Goal: Task Accomplishment & Management: Manage account settings

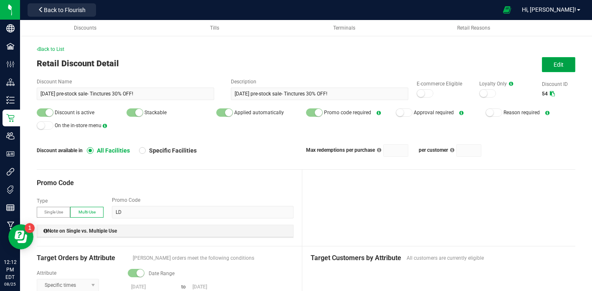
click at [555, 65] on span "Edit" at bounding box center [559, 64] width 10 height 7
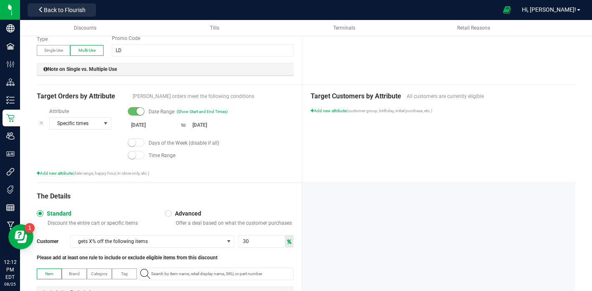
scroll to position [266, 0]
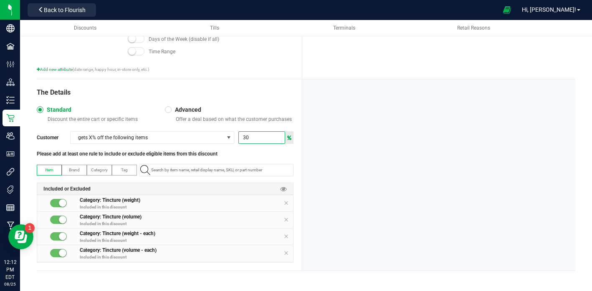
click at [251, 141] on input "30" at bounding box center [262, 138] width 46 height 12
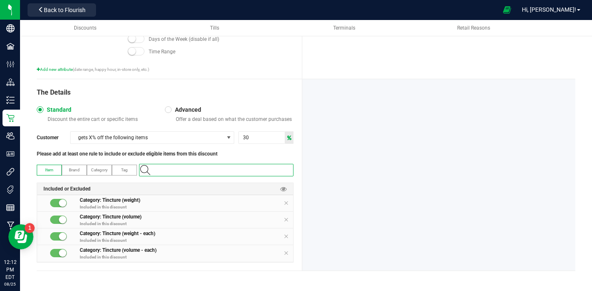
click at [227, 164] on input "NO DATA FOUND" at bounding box center [220, 170] width 145 height 12
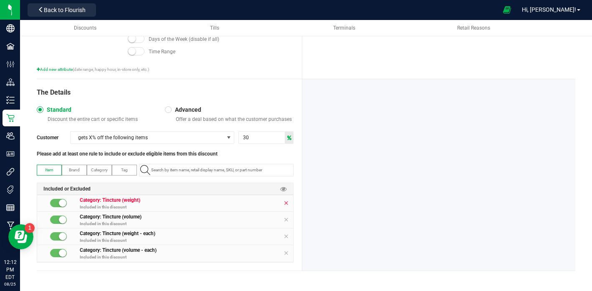
click at [287, 204] on icon at bounding box center [285, 203] width 5 height 7
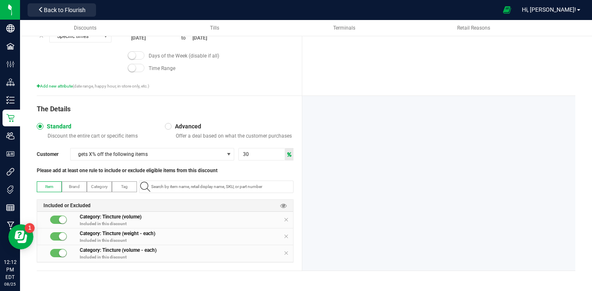
click at [287, 204] on div "Included or Excluded" at bounding box center [165, 206] width 256 height 12
click at [286, 223] on icon at bounding box center [285, 220] width 5 height 7
click at [286, 237] on icon at bounding box center [285, 236] width 5 height 7
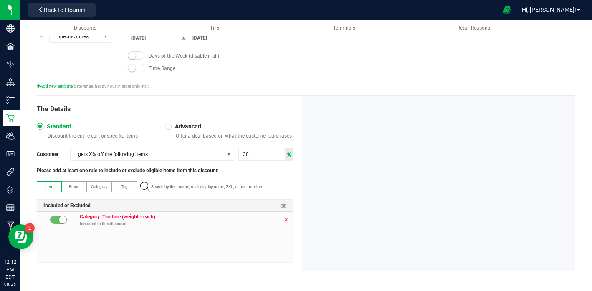
click at [286, 220] on icon at bounding box center [285, 220] width 5 height 7
click at [175, 183] on input "NO DATA FOUND" at bounding box center [220, 187] width 145 height 12
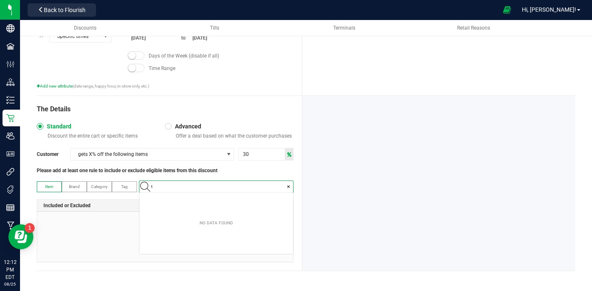
scroll to position [12, 153]
type input "tinct"
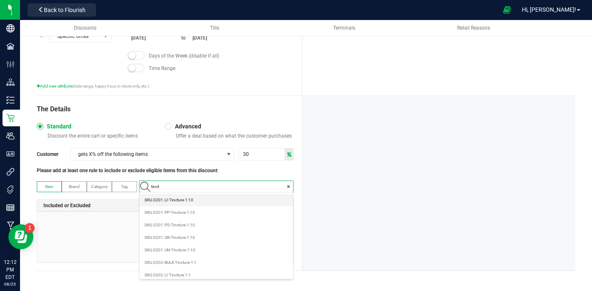
click at [170, 202] on span "SKU.0201.LI-Tincture 1:10" at bounding box center [168, 200] width 49 height 8
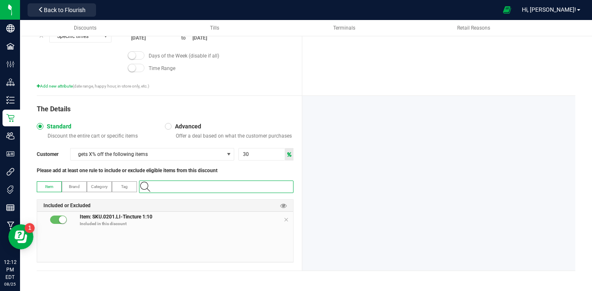
click at [177, 187] on input at bounding box center [220, 187] width 145 height 12
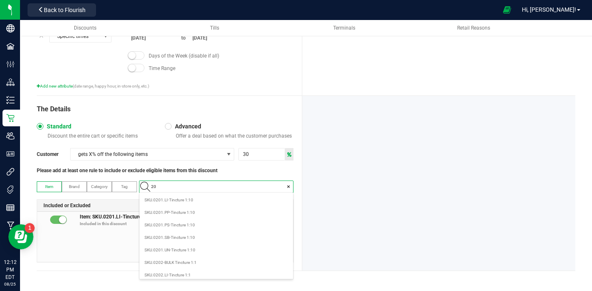
type input "201"
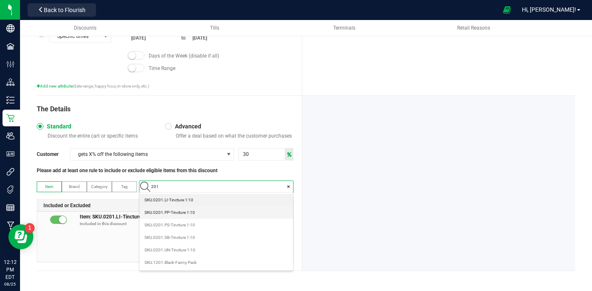
click at [175, 217] on 1\ "SKU.0201.PP-Tincture 1:10" at bounding box center [216, 213] width 154 height 13
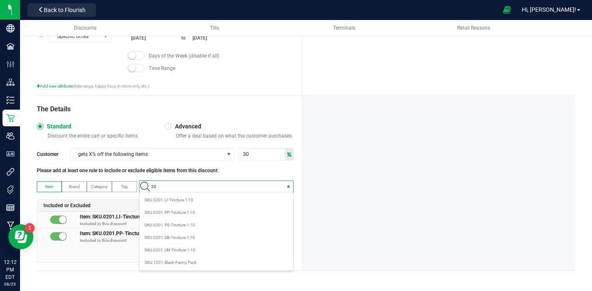
type input "201"
click at [177, 228] on span "SKU.0201.PS-Tincture 1:10" at bounding box center [169, 225] width 51 height 8
type input "201"
click at [215, 237] on 1\ "SKU.0201.SB-Tincture 1:10" at bounding box center [216, 238] width 154 height 13
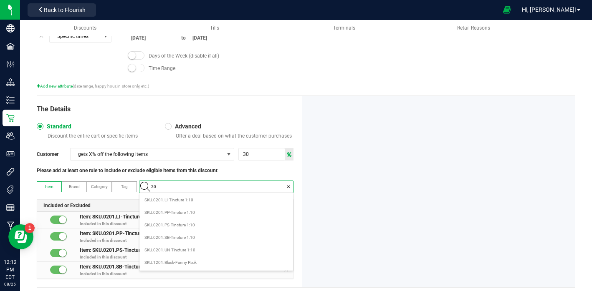
type input "201"
click at [217, 252] on 1\ "SKU.0201.UN-Tincture 1:10" at bounding box center [216, 250] width 154 height 13
type input "202"
click at [197, 203] on 1\ "SKU.0201.LI-Tincture 1:10" at bounding box center [216, 200] width 154 height 13
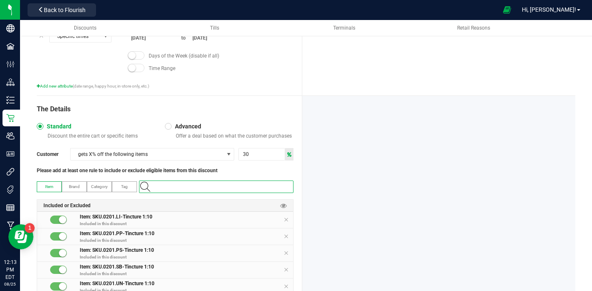
click at [189, 188] on input at bounding box center [220, 187] width 145 height 12
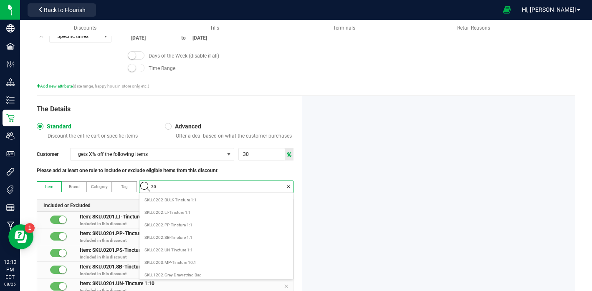
type input "202"
click at [189, 208] on 1\ "SKU.0202.LI-Tincture 1:1" at bounding box center [216, 213] width 154 height 13
type input "202"
click at [195, 225] on 1\ "SKU.0202.PP-Tincture 1:1" at bounding box center [216, 225] width 154 height 13
type input "202"
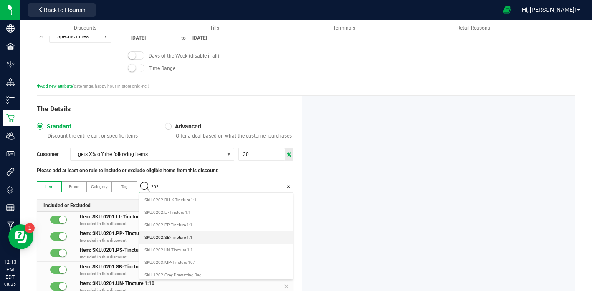
click at [201, 235] on 1\ "SKU.0202.SB-Tincture 1:1" at bounding box center [216, 238] width 154 height 13
type input "202"
click at [203, 250] on 1\ "SKU.0202.UN-Tincture 1:1" at bounding box center [216, 250] width 154 height 13
type input "202"
click at [203, 265] on 10\ "SKU.0203.MP-Tincture 10:1" at bounding box center [216, 263] width 154 height 13
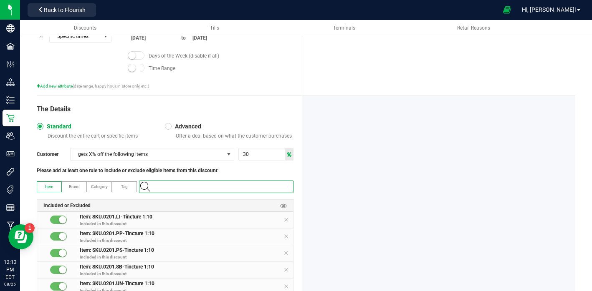
click at [193, 188] on input at bounding box center [220, 187] width 145 height 12
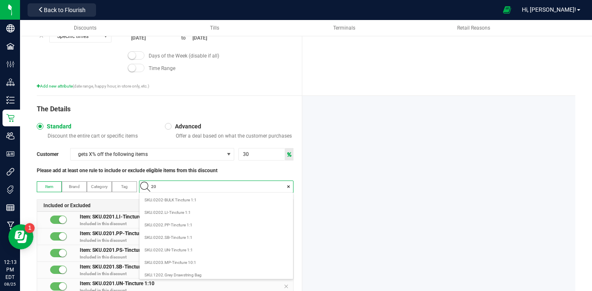
type input "203"
click at [194, 203] on span "SKU.0203-BULK Tincture 10:1" at bounding box center [171, 200] width 55 height 8
type input "203"
click at [194, 213] on 10\ "SKU.0203.LI-Tincture 10:1" at bounding box center [216, 213] width 154 height 13
type input "203"
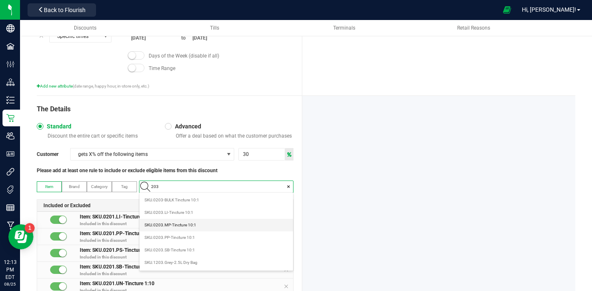
click at [191, 222] on span "SKU.0203.MP-Tincture 10:1" at bounding box center [170, 225] width 52 height 8
type input "203"
click at [194, 240] on span "SKU.0203.PP-Tincture 10:1" at bounding box center [169, 238] width 51 height 8
type input "203"
click at [196, 250] on 10\ "SKU.0203.SB-Tincture 10:1" at bounding box center [216, 250] width 154 height 13
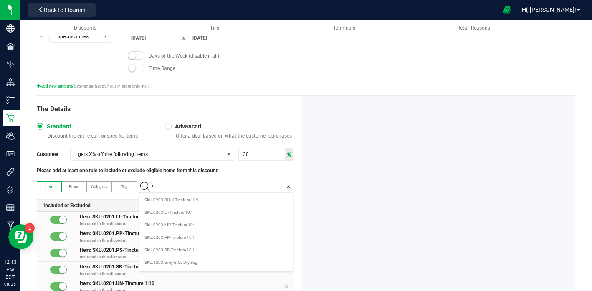
scroll to position [0, 0]
type input "203"
click at [204, 253] on 10\ "SKU.0203.SB-Tincture 10:1" at bounding box center [216, 250] width 154 height 13
type input "204"
click at [205, 200] on 1\ "SKU.0204.LI-Tincture 1:10" at bounding box center [216, 200] width 154 height 13
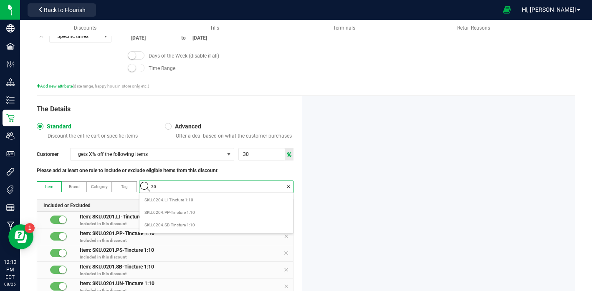
type input "204"
click at [205, 212] on 1\ "SKU.0204.PP-Tincture 1:10" at bounding box center [216, 213] width 154 height 13
type input "204"
click at [203, 227] on 1\ "SKU.0204.SB-Tincture 1:10" at bounding box center [216, 225] width 154 height 13
type input "205"
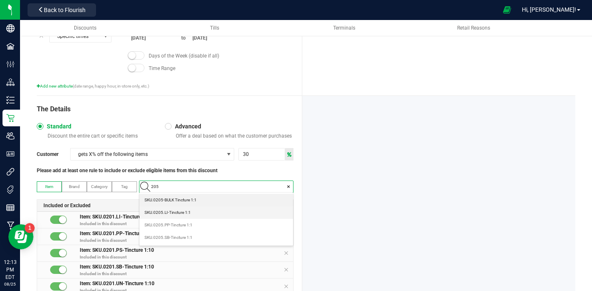
click at [208, 214] on 1\ "SKU.0205.LI-Tincture 1:1" at bounding box center [216, 213] width 154 height 13
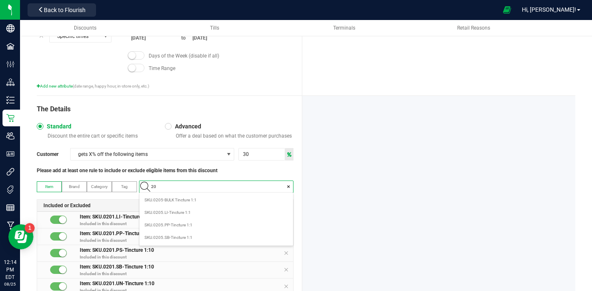
type input "205"
click at [211, 224] on 1\ "SKU.0205.PP-Tincture 1:1" at bounding box center [216, 225] width 154 height 13
type input "205"
click at [211, 238] on 1\ "SKU.0205.SB-Tincture 1:1" at bounding box center [216, 238] width 154 height 13
type input "206"
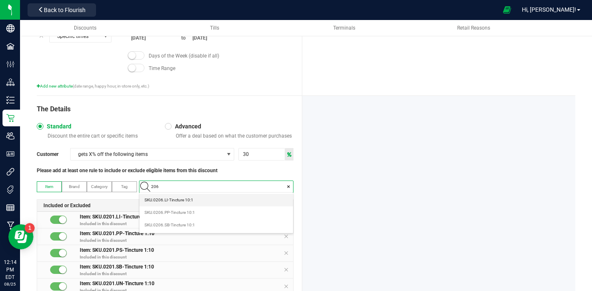
click at [223, 201] on 10\ "SKU.0206.LI-Tincture 10:1" at bounding box center [216, 200] width 154 height 13
type input "206"
click at [222, 215] on 10\ "SKU.0206.PP-Tincture 10:1" at bounding box center [216, 213] width 154 height 13
type input "206"
click at [225, 230] on 10\ "SKU.0206.SB-Tincture 10:1" at bounding box center [216, 225] width 154 height 13
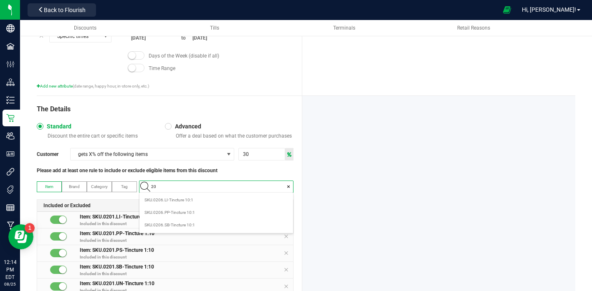
type input "207"
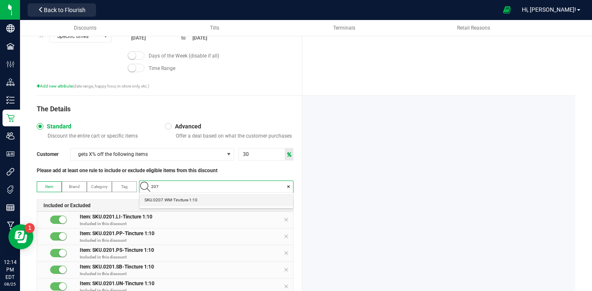
click at [228, 200] on 1\ "SKU.0207.WM-Tincture 1:10" at bounding box center [216, 200] width 154 height 13
type input "208"
click at [229, 203] on 1\ "SKU.0208.WM-Tincture 1:1" at bounding box center [216, 200] width 154 height 13
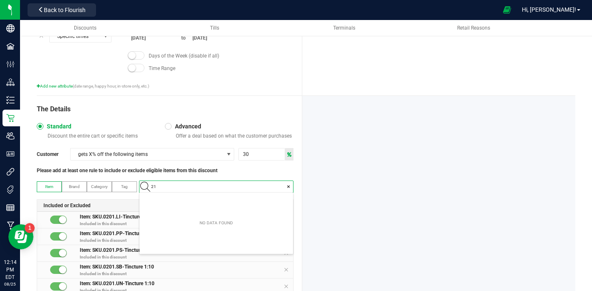
type input "210"
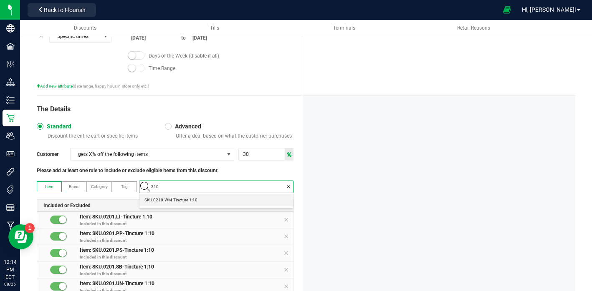
click at [225, 198] on 1\ "SKU.0210.WM-Tincture 1:10" at bounding box center [216, 200] width 154 height 13
type input "211"
click at [223, 203] on 1\ "SKU.0211.WM-Tincture 1:1" at bounding box center [216, 200] width 154 height 13
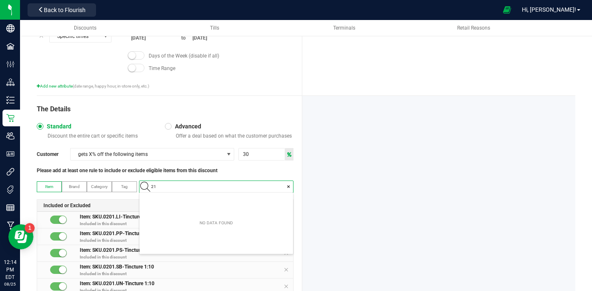
type input "213"
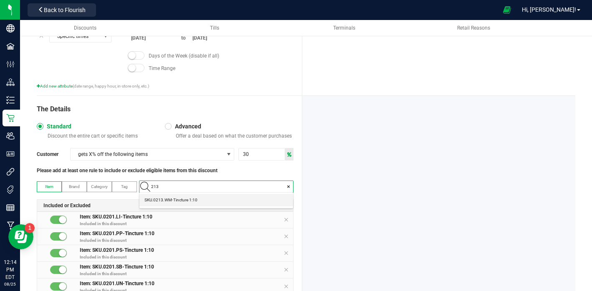
click at [172, 199] on span "SKU.0213.WM-Tincture 1:10" at bounding box center [170, 200] width 53 height 8
type input "214"
click at [173, 204] on span "SKU.0214.WM-Tincture 1:1" at bounding box center [169, 200] width 51 height 8
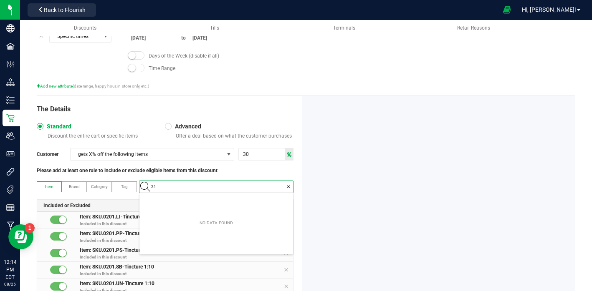
type input "2"
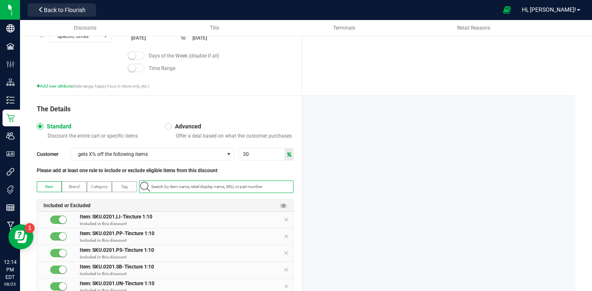
click at [274, 173] on div "Please add at least one rule to include or exclude eligible items from this dis…" at bounding box center [165, 171] width 257 height 8
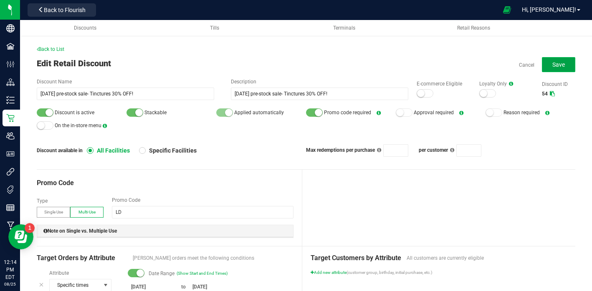
click at [561, 65] on span "Save" at bounding box center [558, 64] width 13 height 7
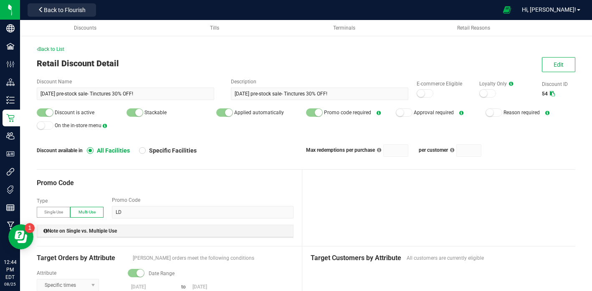
click at [47, 46] on span "Back to List" at bounding box center [51, 49] width 28 height 6
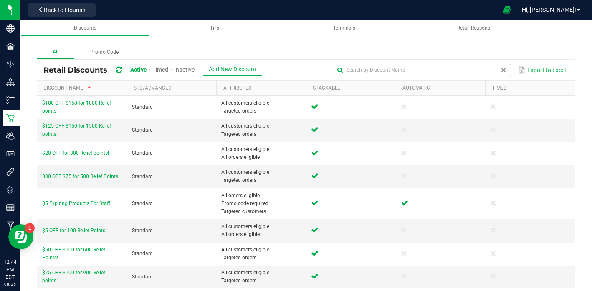
click at [484, 69] on input "text" at bounding box center [422, 70] width 177 height 13
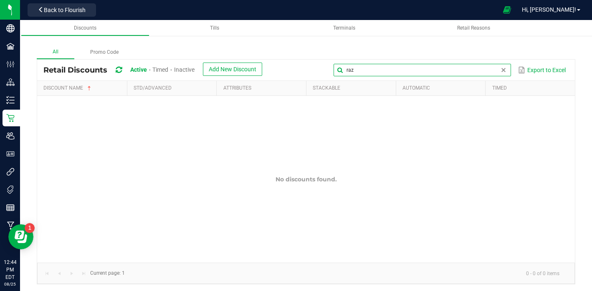
click at [485, 70] on input "raz" at bounding box center [422, 70] width 177 height 13
type input "r"
type input "high"
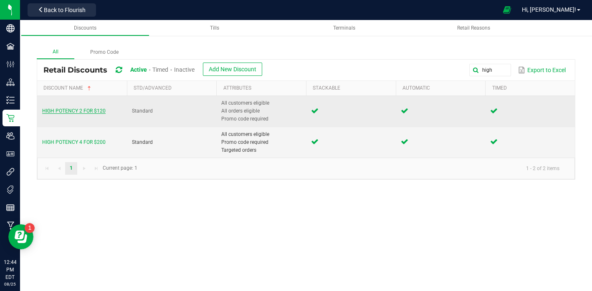
click at [81, 110] on span "HIGH POTENCY 2 FOR $120" at bounding box center [73, 111] width 63 height 6
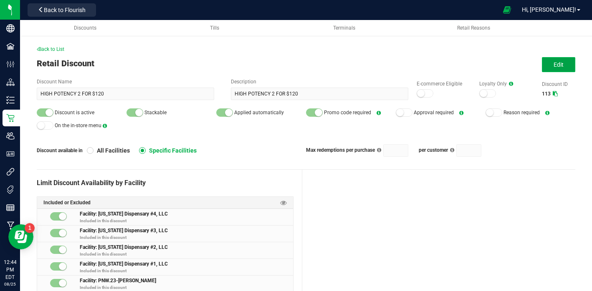
click at [554, 65] on span "Edit" at bounding box center [559, 64] width 10 height 7
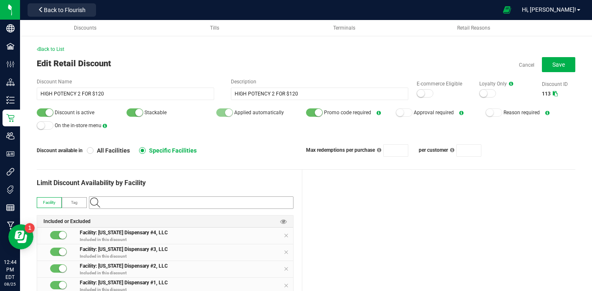
click at [190, 202] on input "NO DATA FOUND" at bounding box center [195, 203] width 195 height 12
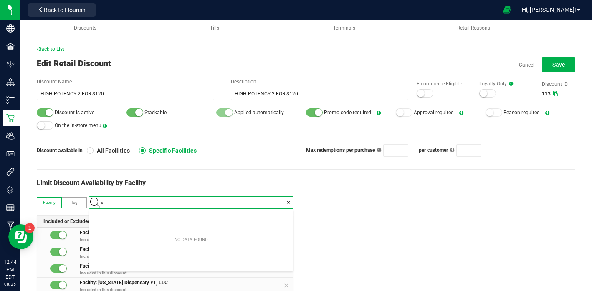
scroll to position [12, 203]
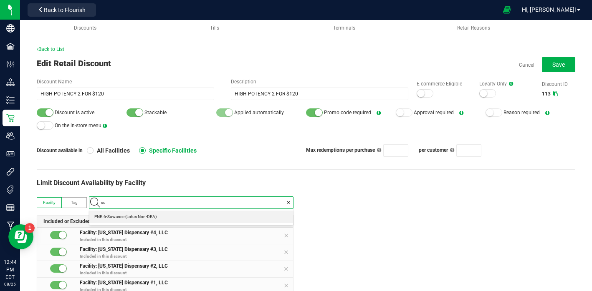
type input "s"
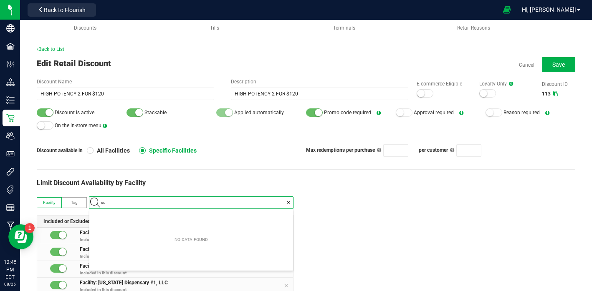
type input "s"
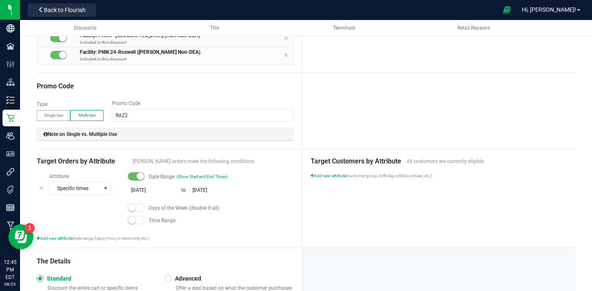
scroll to position [433, 0]
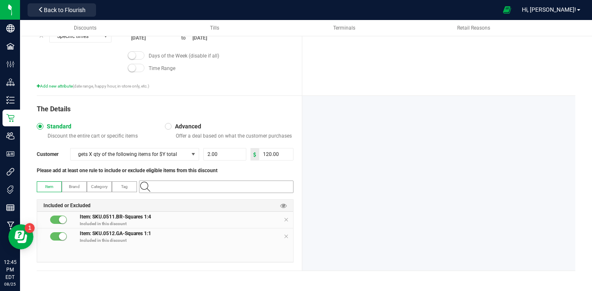
click at [182, 186] on input "NO DATA FOUND" at bounding box center [220, 187] width 145 height 12
type input "square"
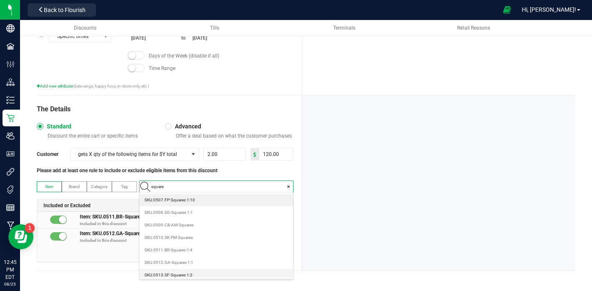
scroll to position [4, 0]
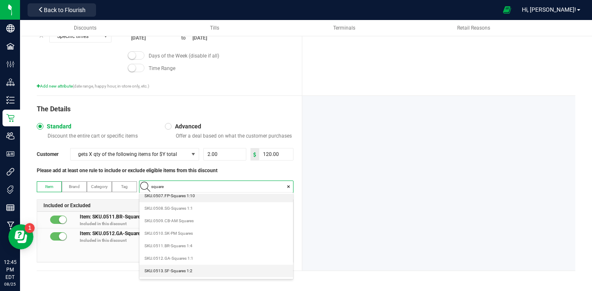
click at [201, 274] on 1\ "SKU.0513.SF-Squares 1:2" at bounding box center [216, 271] width 154 height 13
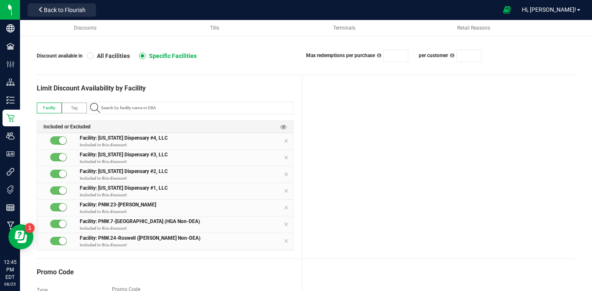
scroll to position [0, 0]
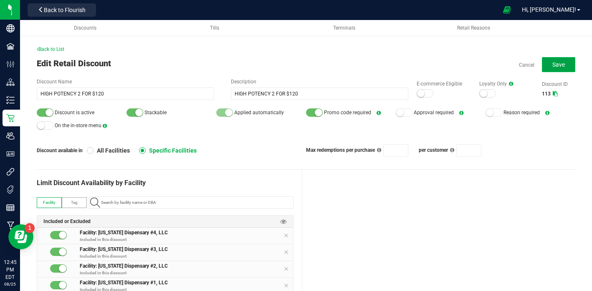
click at [559, 60] on button "Save" at bounding box center [558, 64] width 33 height 15
type input "2"
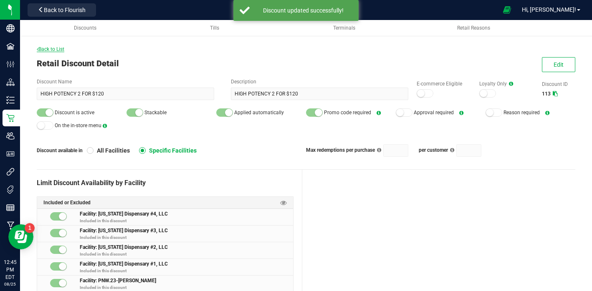
click at [54, 50] on span "Back to List" at bounding box center [51, 49] width 28 height 6
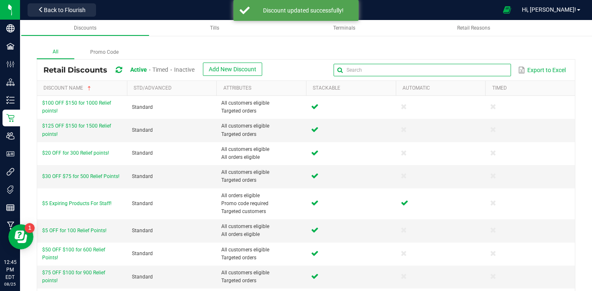
click at [492, 66] on input "text" at bounding box center [422, 70] width 177 height 13
type input "high"
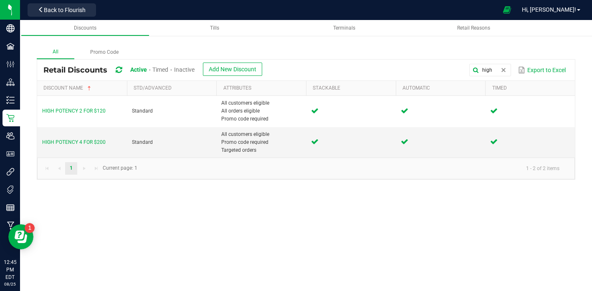
click at [87, 141] on span "HIGH POTENCY 4 FOR $200" at bounding box center [73, 142] width 63 height 6
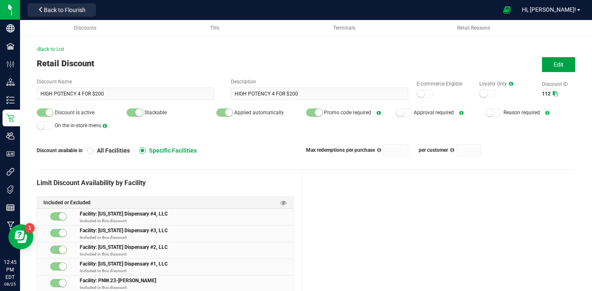
click at [566, 66] on button "Edit" at bounding box center [558, 64] width 33 height 15
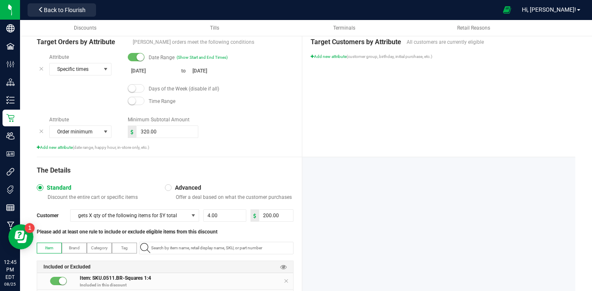
scroll to position [433, 0]
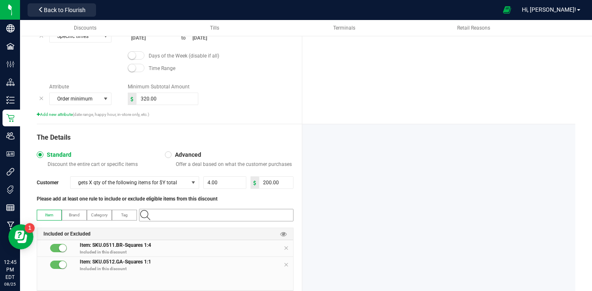
click at [193, 216] on input "NO DATA FOUND" at bounding box center [220, 216] width 145 height 12
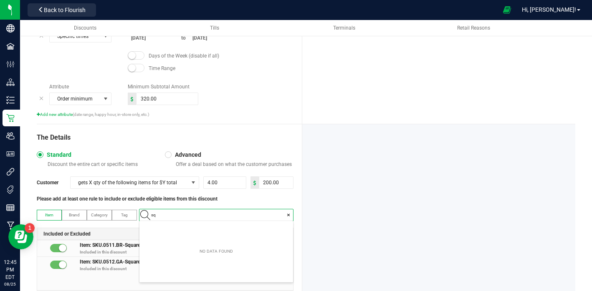
scroll to position [12, 153]
type input "square"
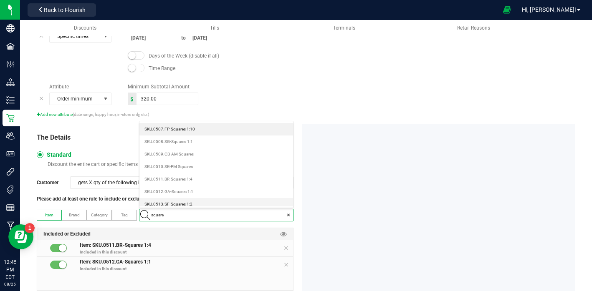
click at [205, 204] on 1\ "SKU.0513.SF-Squares 1:2" at bounding box center [216, 204] width 154 height 13
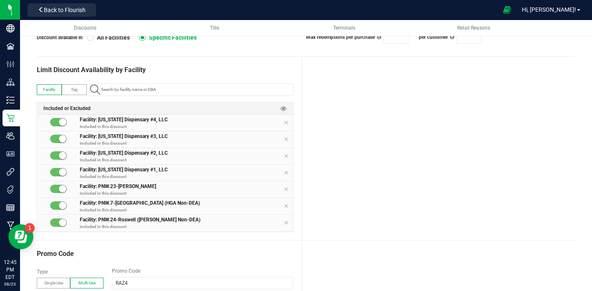
scroll to position [0, 0]
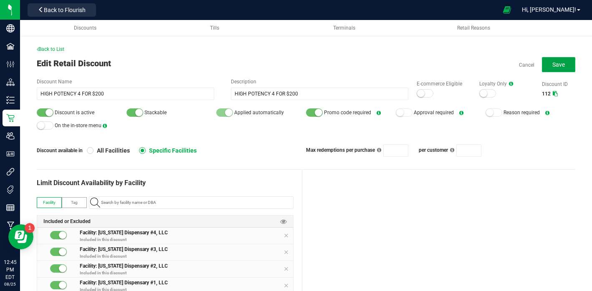
click at [566, 66] on button "Save" at bounding box center [558, 64] width 33 height 15
type input "4"
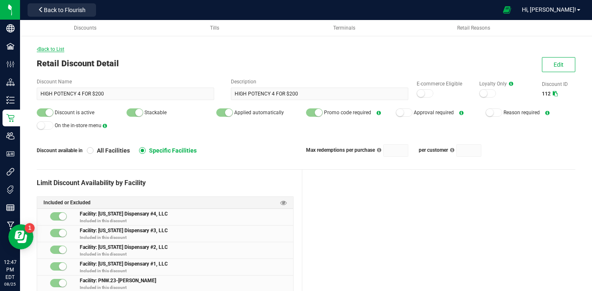
click at [51, 50] on span "Back to List" at bounding box center [51, 49] width 28 height 6
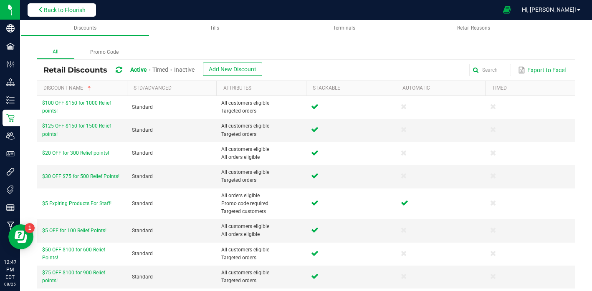
click at [63, 9] on span "Back to Flourish" at bounding box center [65, 10] width 42 height 7
